Goal: Information Seeking & Learning: Learn about a topic

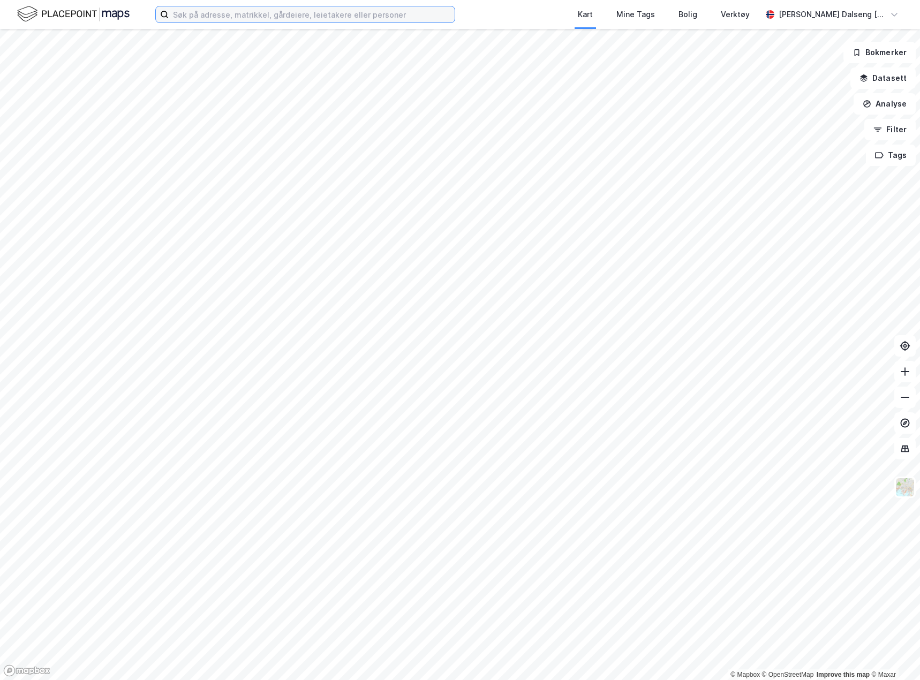
click at [328, 17] on input at bounding box center [312, 14] width 286 height 16
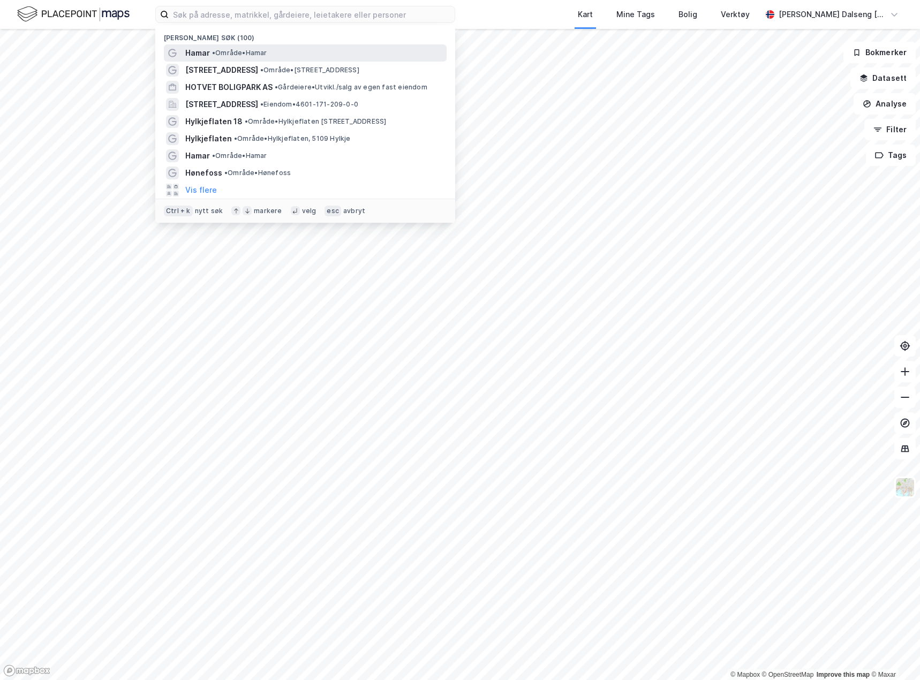
click at [267, 49] on span "• Område • [GEOGRAPHIC_DATA]" at bounding box center [239, 53] width 55 height 9
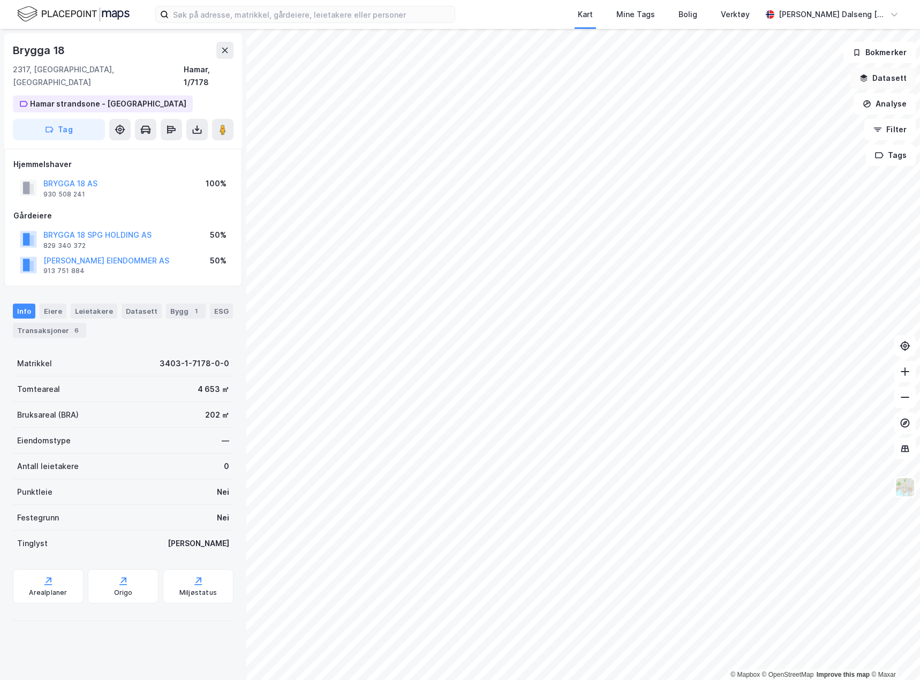
click at [881, 76] on button "Datasett" at bounding box center [882, 77] width 65 height 21
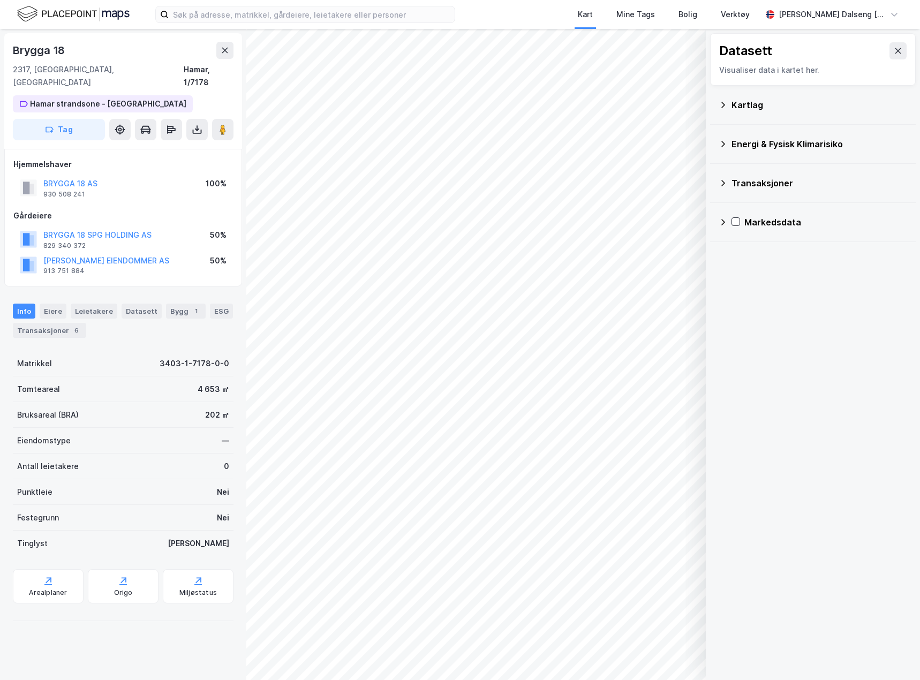
click at [726, 104] on icon at bounding box center [723, 105] width 9 height 9
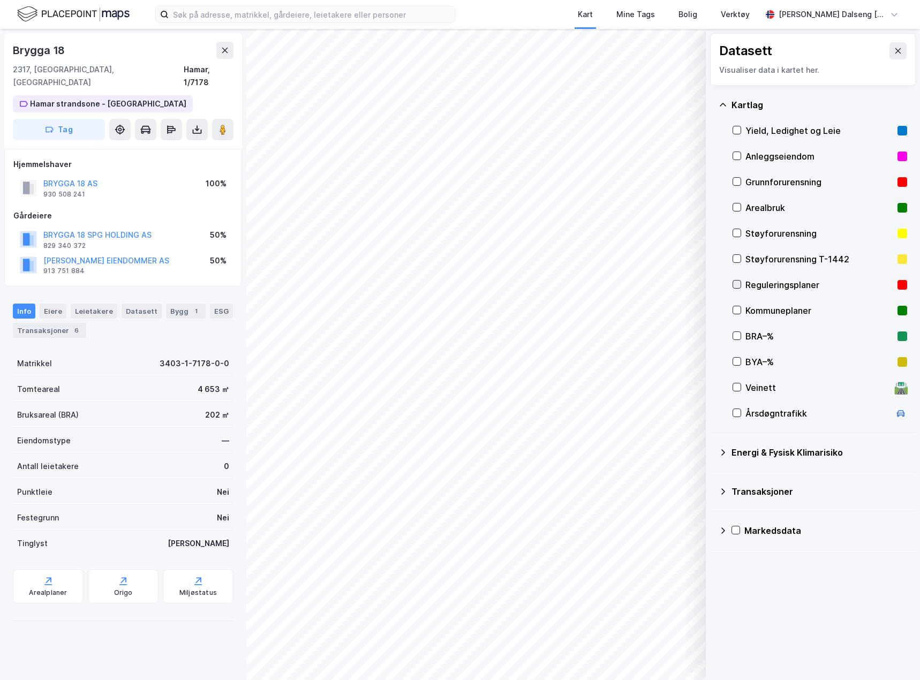
drag, startPoint x: 732, startPoint y: 279, endPoint x: 735, endPoint y: 284, distance: 5.8
click at [733, 282] on div "Kartlag Yield, Ledighet og Leie Anleggseiendom Grunnforurensning Arealbruk Støy…" at bounding box center [813, 260] width 206 height 348
click at [735, 284] on icon at bounding box center [736, 284] width 7 height 7
click at [894, 48] on icon at bounding box center [898, 51] width 9 height 9
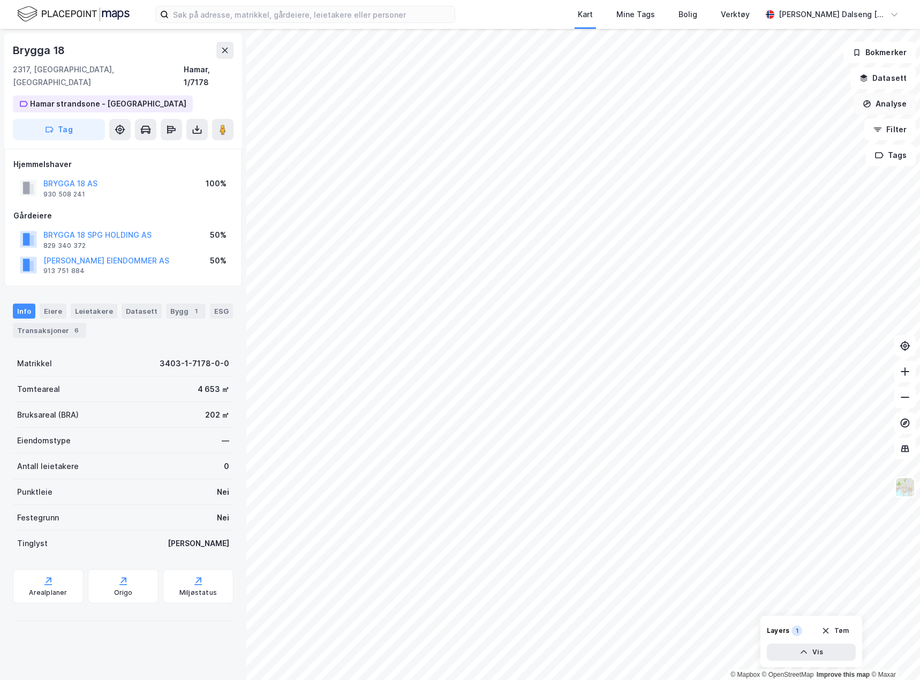
click at [885, 103] on button "Analyse" at bounding box center [885, 103] width 62 height 21
click at [758, 123] on div "Tegn område" at bounding box center [791, 126] width 93 height 9
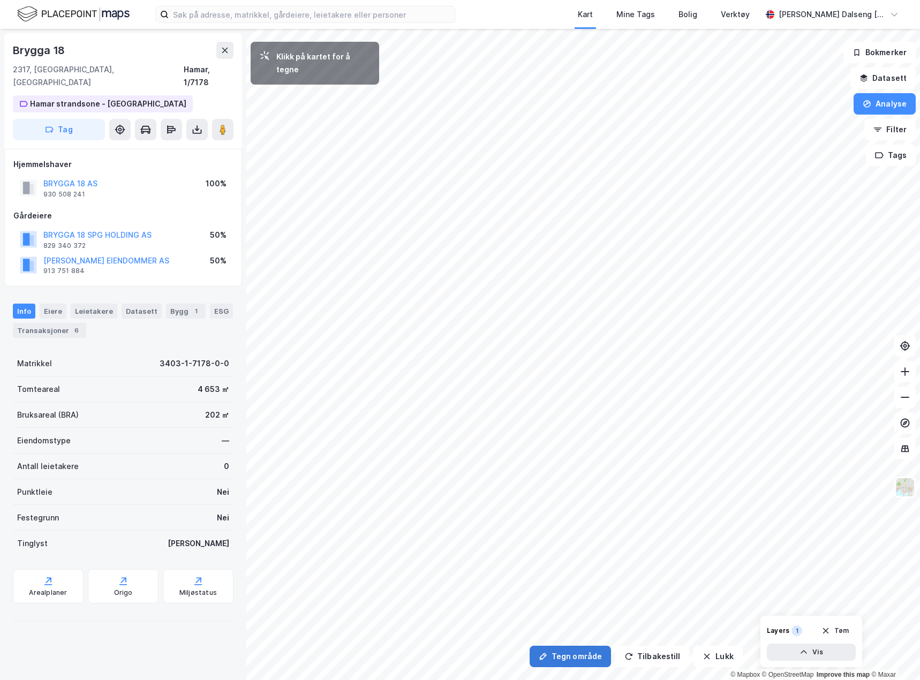
click at [546, 664] on button "Tegn område" at bounding box center [570, 656] width 81 height 21
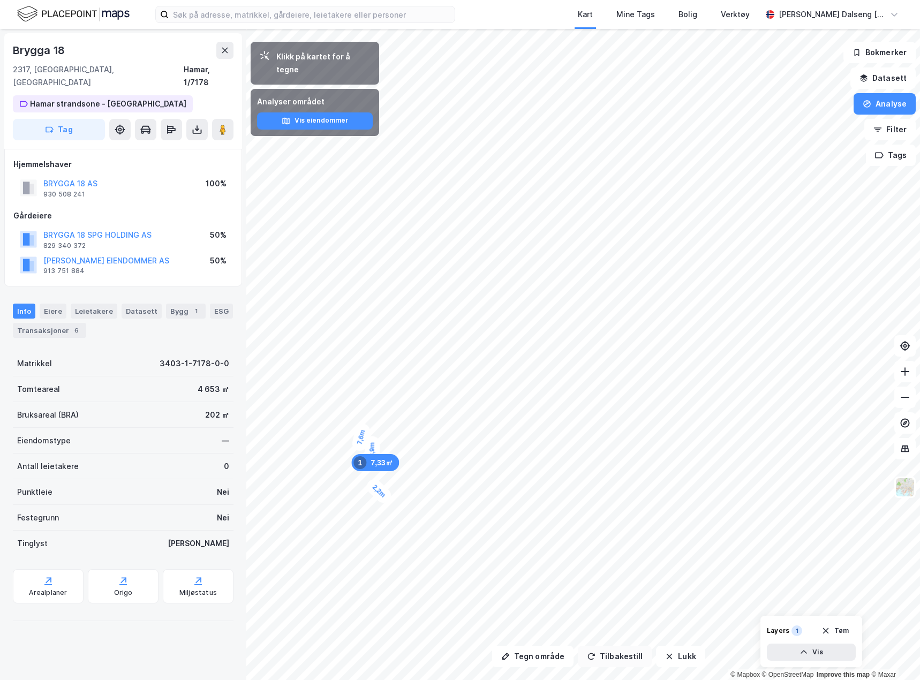
click at [624, 659] on button "Tilbakestill" at bounding box center [615, 656] width 74 height 21
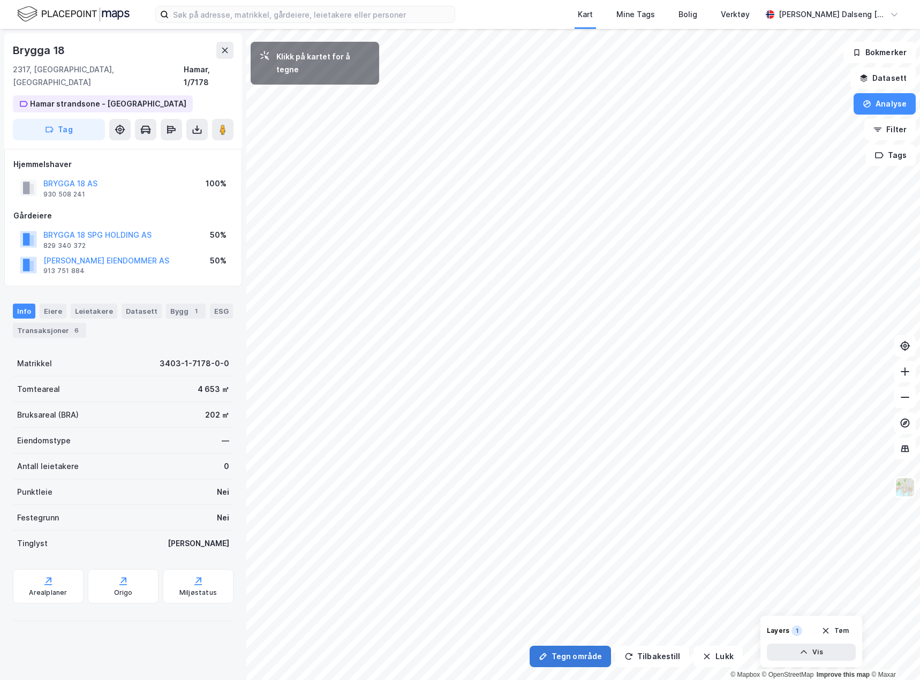
click at [569, 656] on button "Tegn område" at bounding box center [570, 656] width 81 height 21
click at [659, 74] on div "1,8m" at bounding box center [647, 69] width 31 height 22
click at [198, 275] on div "Tegn område Tilbakestill Lukk Klikk på kartet for å tegne 4 603,47㎡ 1 15,2m 32,…" at bounding box center [460, 354] width 920 height 651
click at [920, 458] on html "Kart Mine Tags [PERSON_NAME] Verktøy [PERSON_NAME] Dalseng [PERSON_NAME] Tegn o…" at bounding box center [460, 340] width 920 height 680
click at [641, 654] on button "Tilbakestill" at bounding box center [652, 656] width 74 height 21
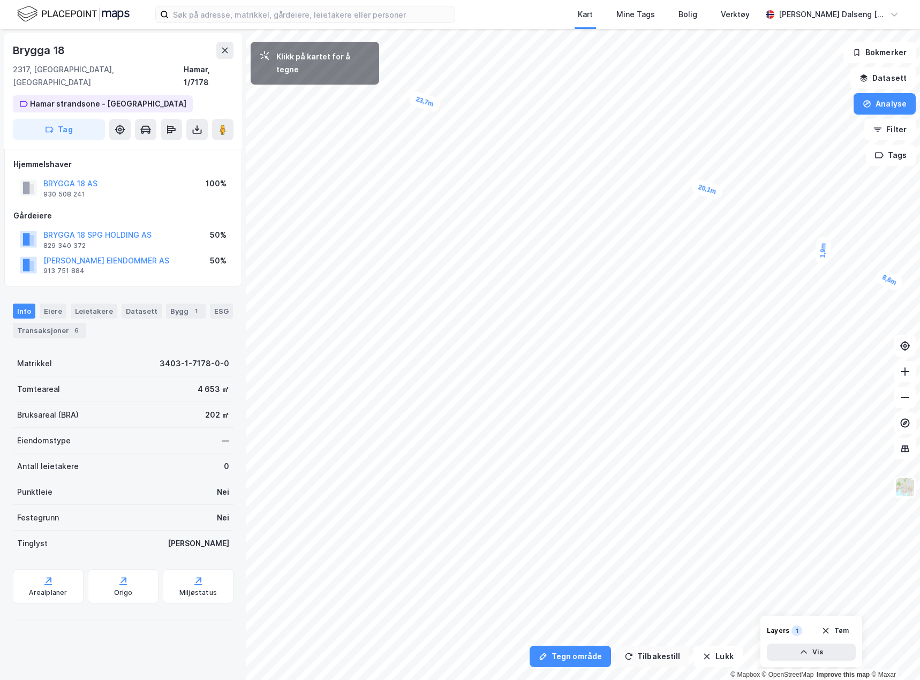
click at [635, 660] on button "Tilbakestill" at bounding box center [652, 656] width 74 height 21
click at [710, 657] on button "Lukk" at bounding box center [718, 656] width 49 height 21
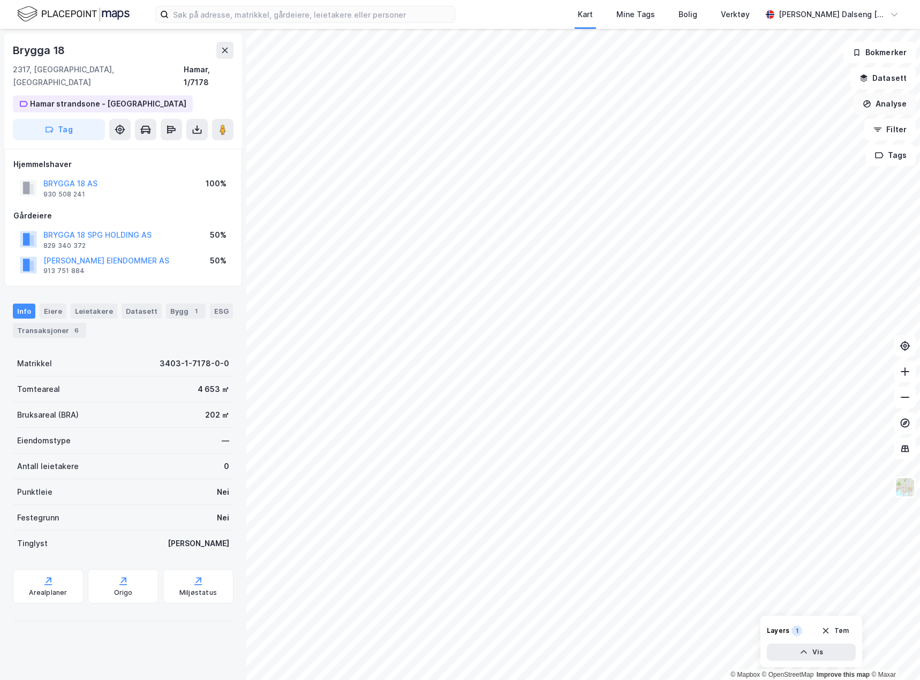
click at [891, 101] on button "Analyse" at bounding box center [885, 103] width 62 height 21
click at [784, 122] on div "Tegn område" at bounding box center [791, 126] width 93 height 9
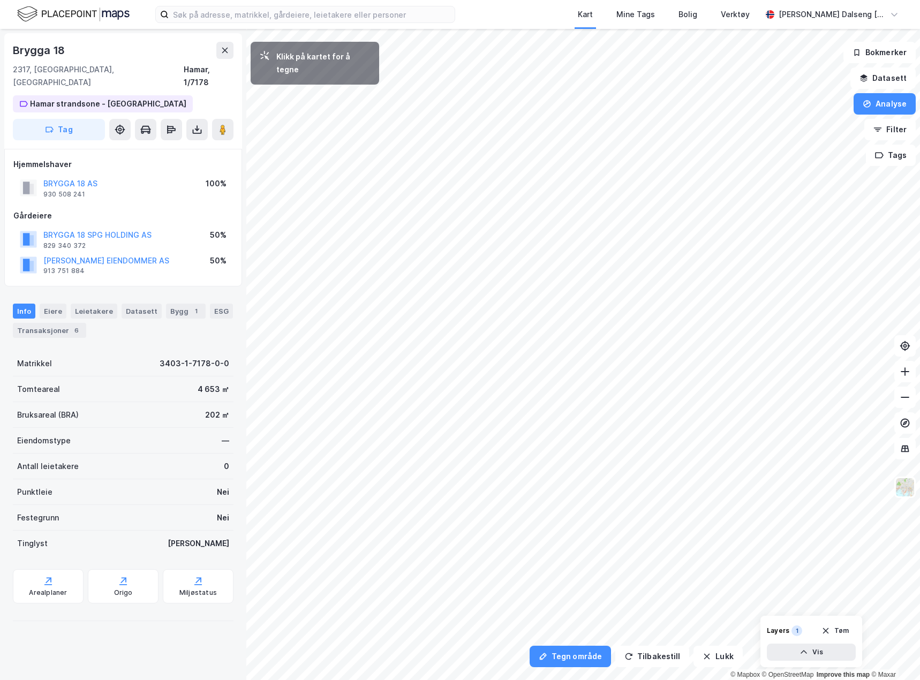
click at [499, 680] on html "Kart Mine Tags [PERSON_NAME] Verktøy [PERSON_NAME] Dalseng [PERSON_NAME] Tegn o…" at bounding box center [460, 340] width 920 height 680
